Goal: Information Seeking & Learning: Check status

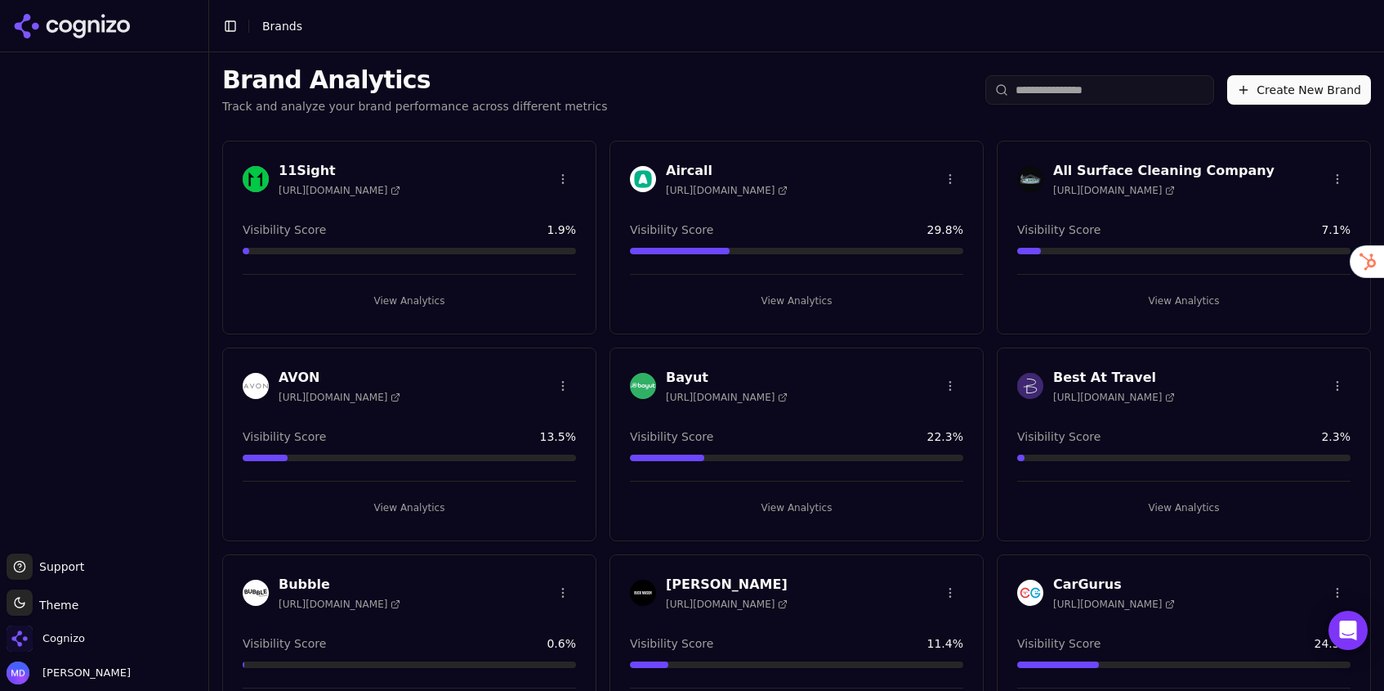
click at [1053, 97] on input "search" at bounding box center [1100, 89] width 229 height 29
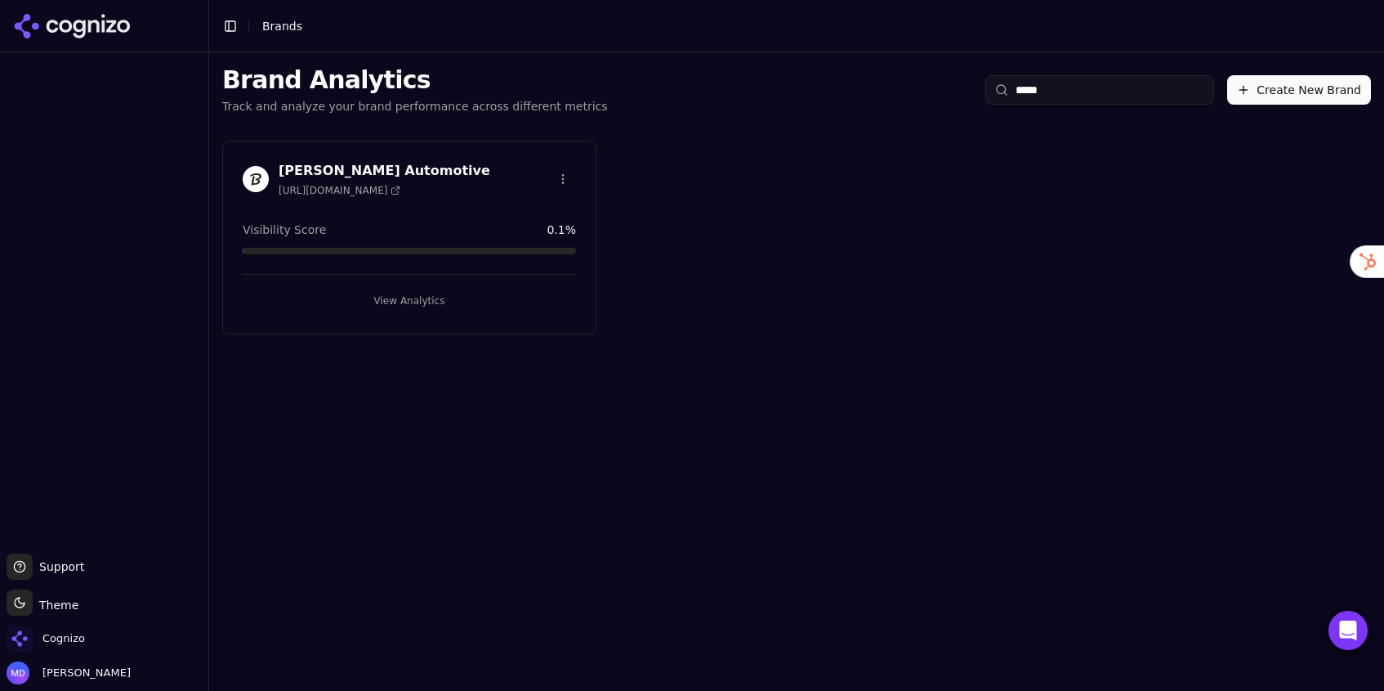
type input "*****"
click at [308, 232] on span "Visibility Score" at bounding box center [284, 229] width 83 height 16
click at [405, 305] on button "View Analytics" at bounding box center [409, 301] width 333 height 26
